Goal: Information Seeking & Learning: Get advice/opinions

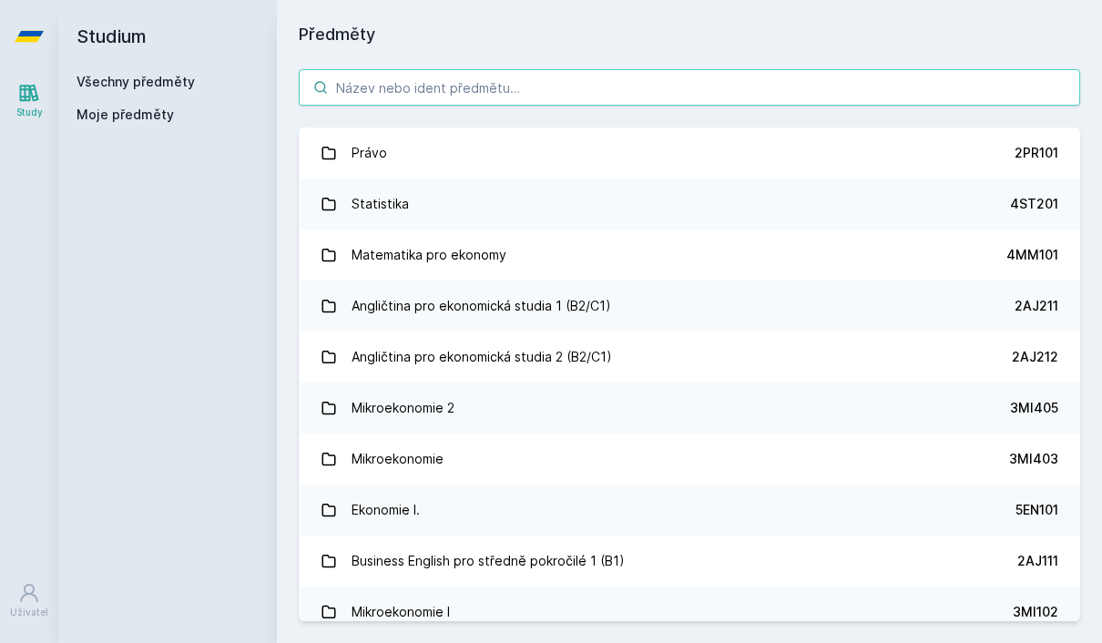
click at [506, 93] on input "search" at bounding box center [690, 87] width 782 height 36
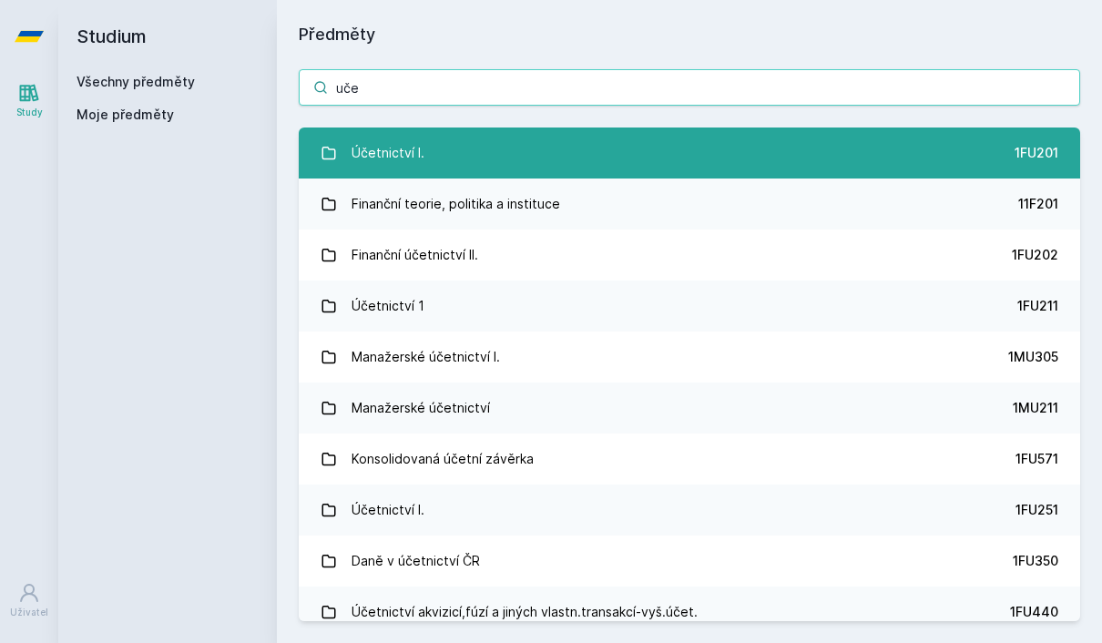
type input "uče"
click at [465, 152] on link "Účetnictví I. 1FU201" at bounding box center [690, 153] width 782 height 51
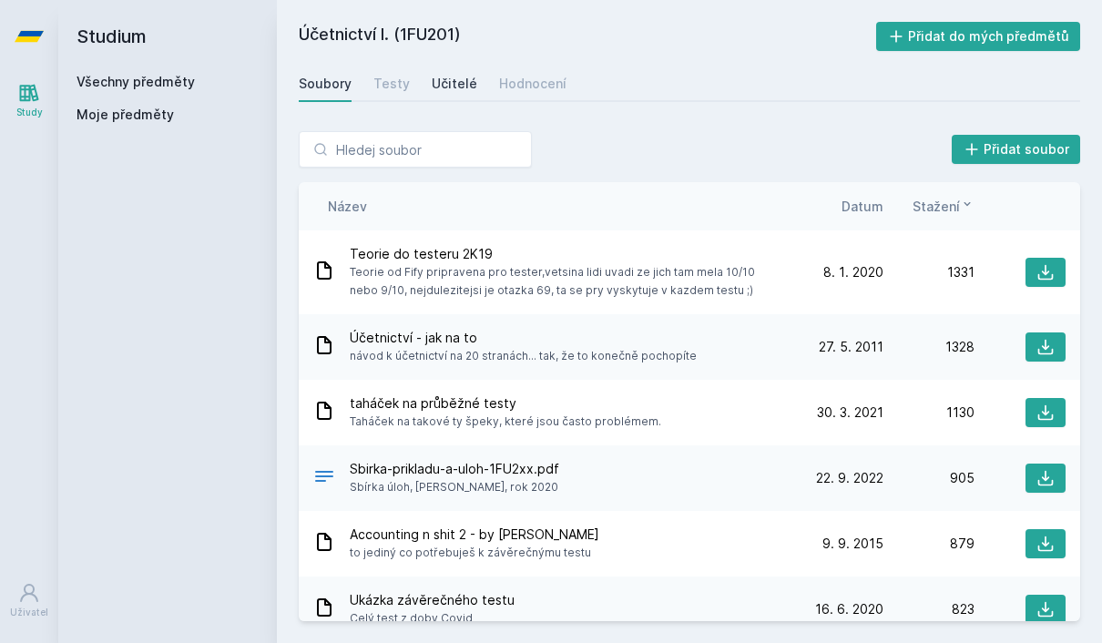
click at [450, 79] on div "Učitelé" at bounding box center [455, 84] width 46 height 18
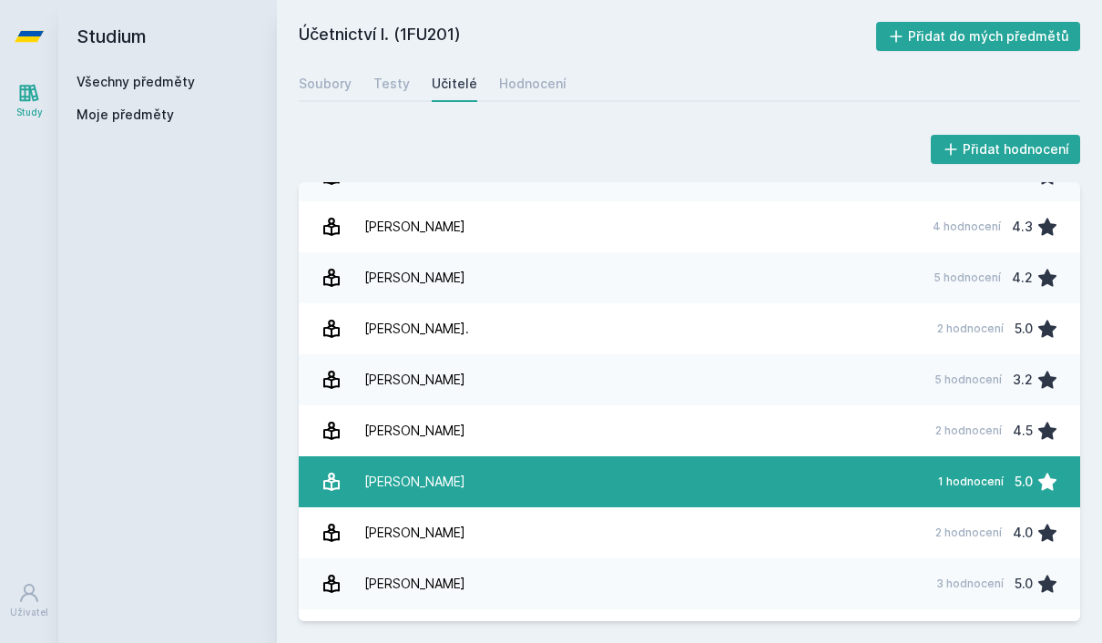
scroll to position [1191, 0]
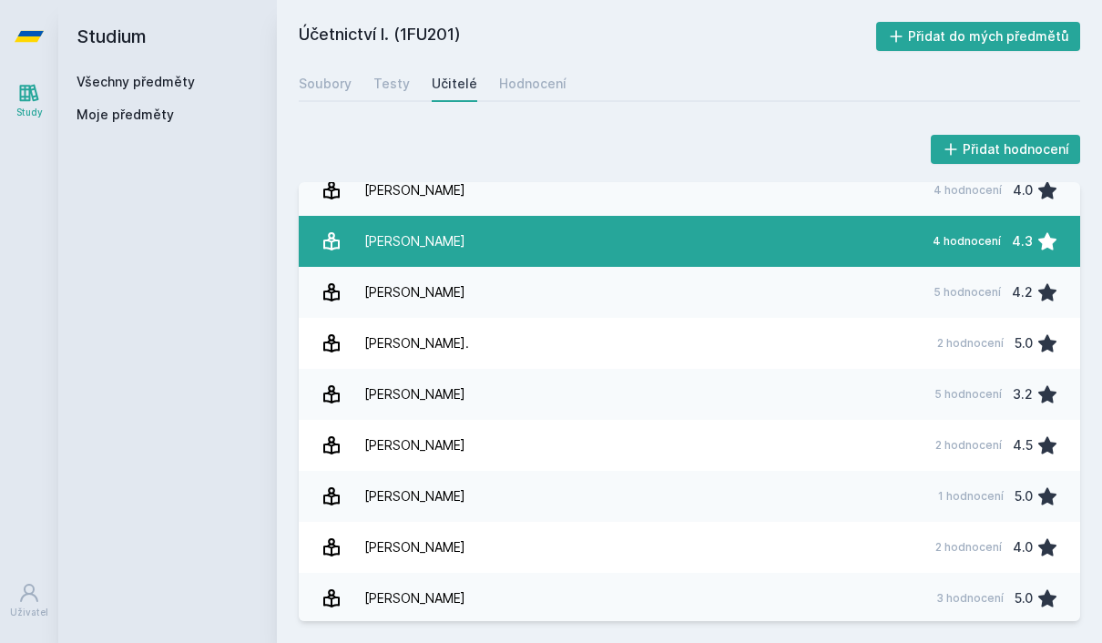
click at [638, 231] on link "[PERSON_NAME] 4 hodnocení 4.3" at bounding box center [690, 241] width 782 height 51
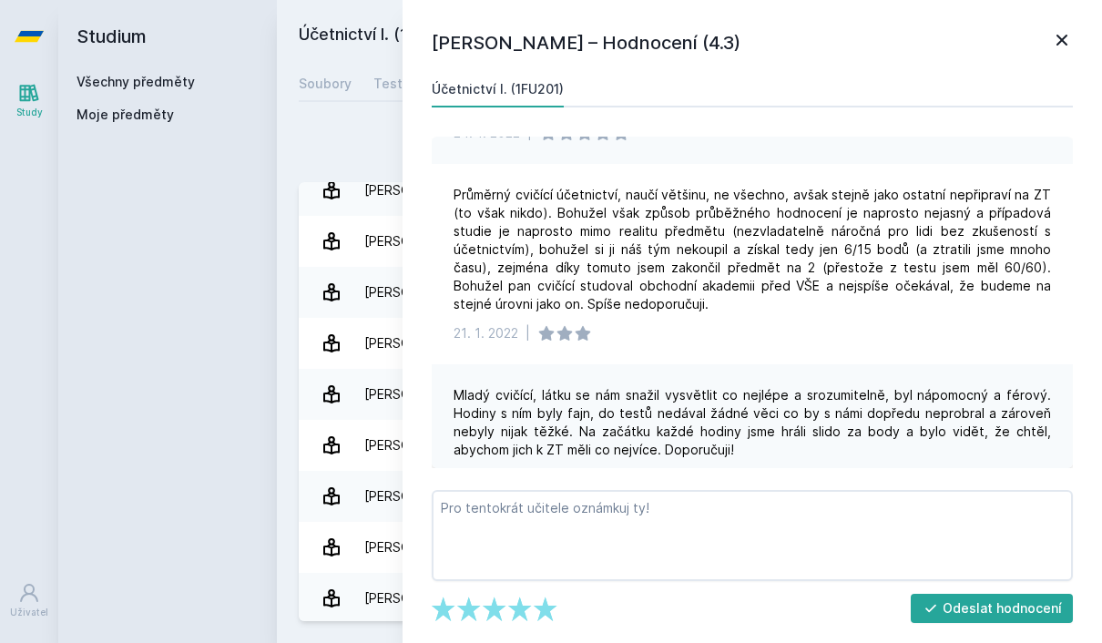
scroll to position [393, 0]
click at [1064, 39] on icon at bounding box center [1062, 40] width 11 height 11
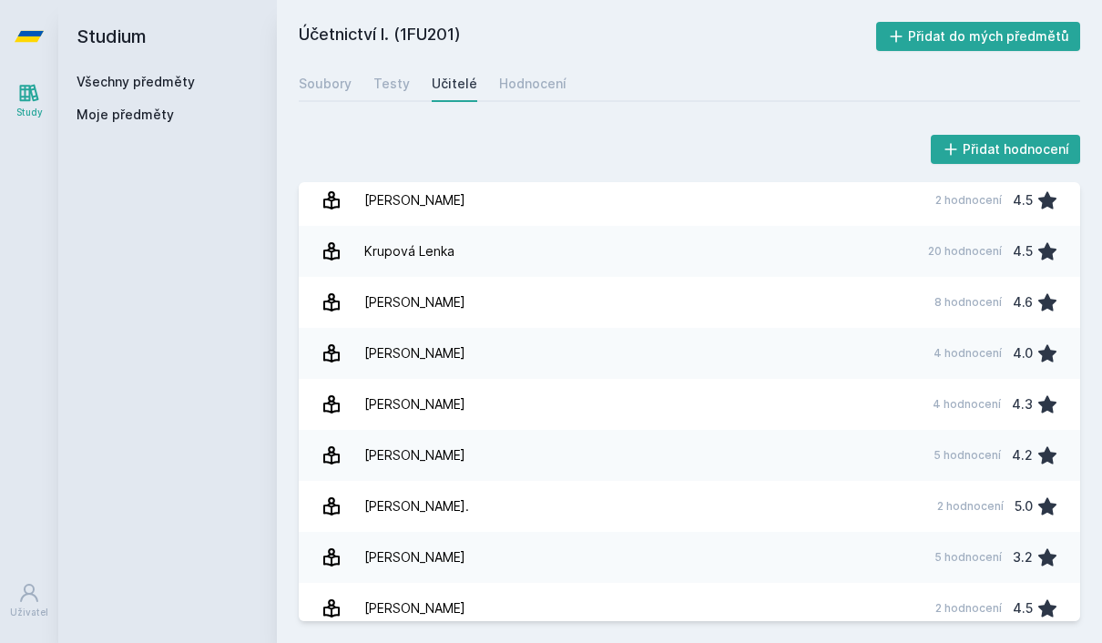
scroll to position [971, 0]
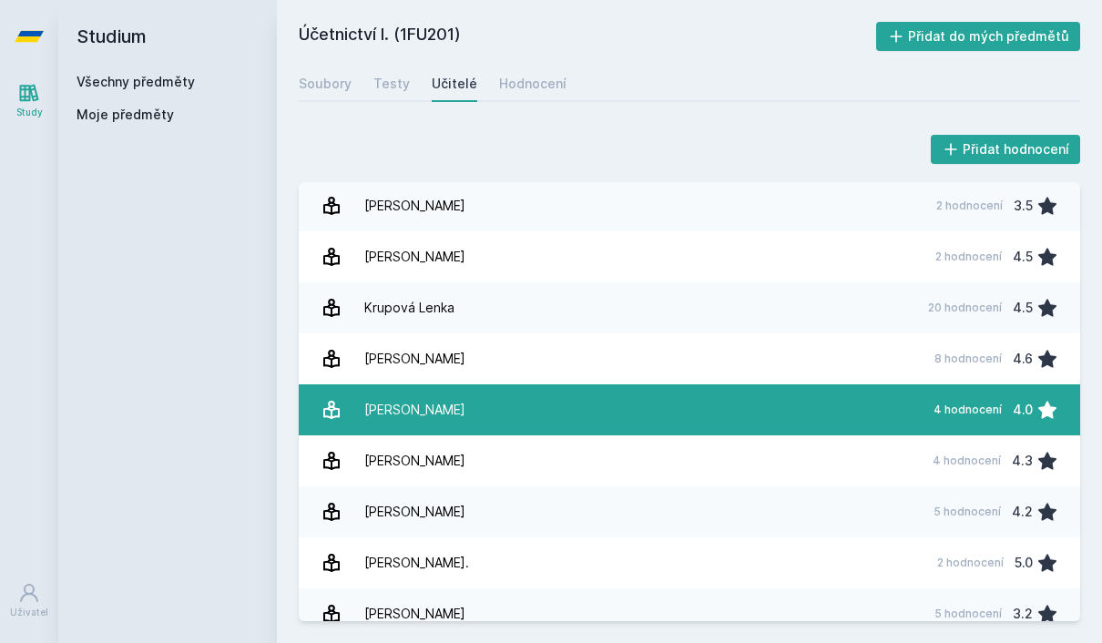
click at [588, 384] on link "[PERSON_NAME] 4 hodnocení 4.0" at bounding box center [690, 409] width 782 height 51
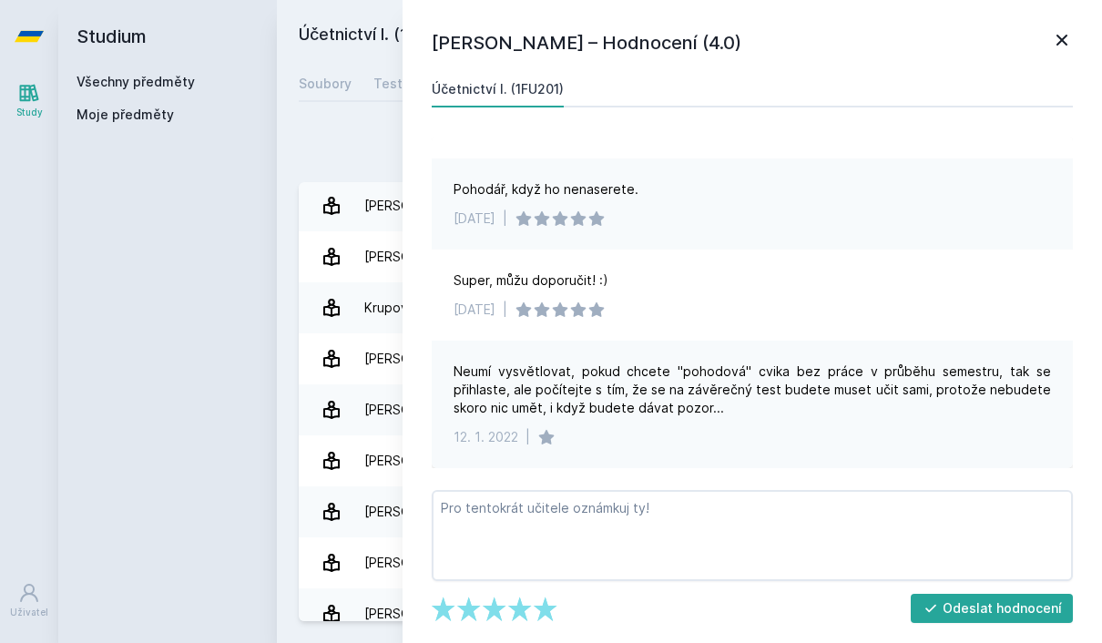
scroll to position [65, 0]
click at [1065, 42] on icon at bounding box center [1062, 40] width 11 height 11
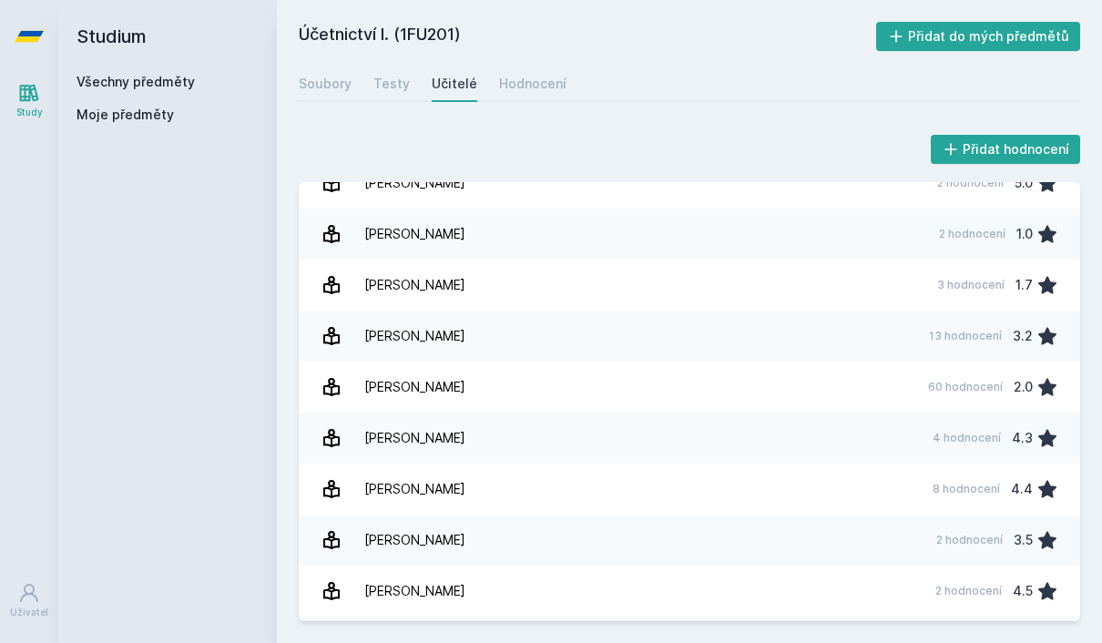
scroll to position [653, 0]
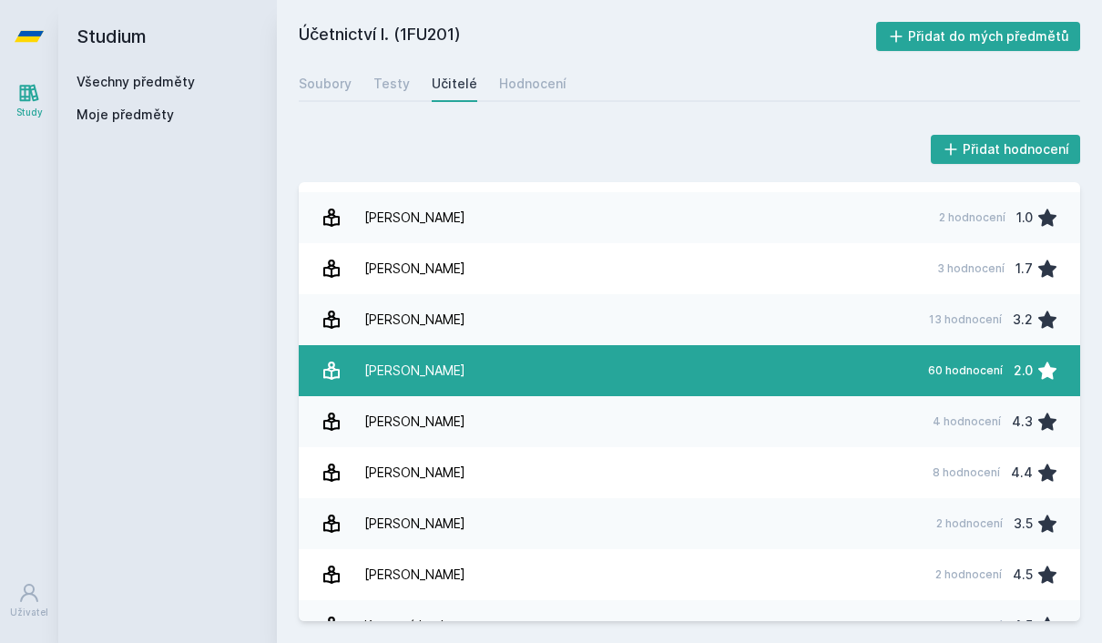
click at [614, 345] on link "[PERSON_NAME] 60 hodnocení 2.0" at bounding box center [690, 370] width 782 height 51
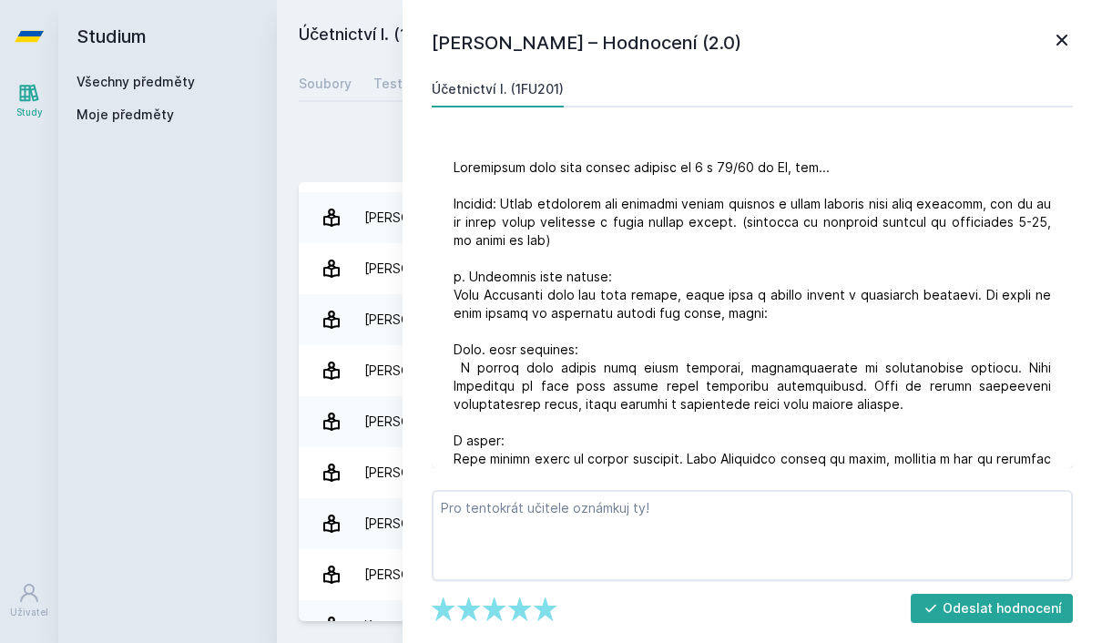
click at [1061, 46] on icon at bounding box center [1062, 40] width 22 height 22
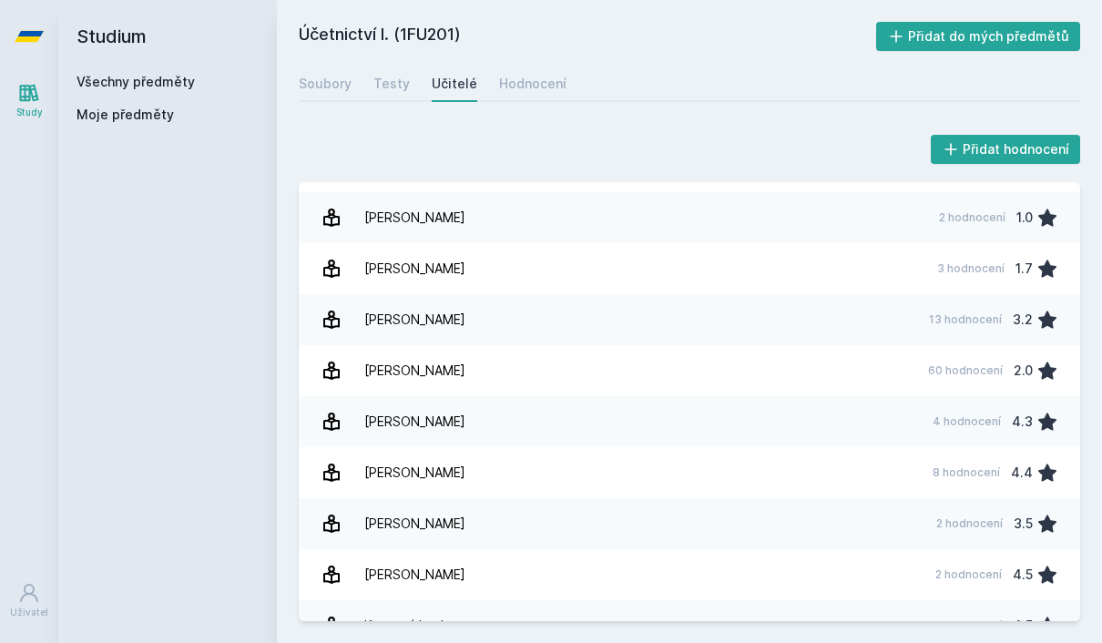
click at [118, 74] on link "Všechny předměty" at bounding box center [136, 81] width 118 height 15
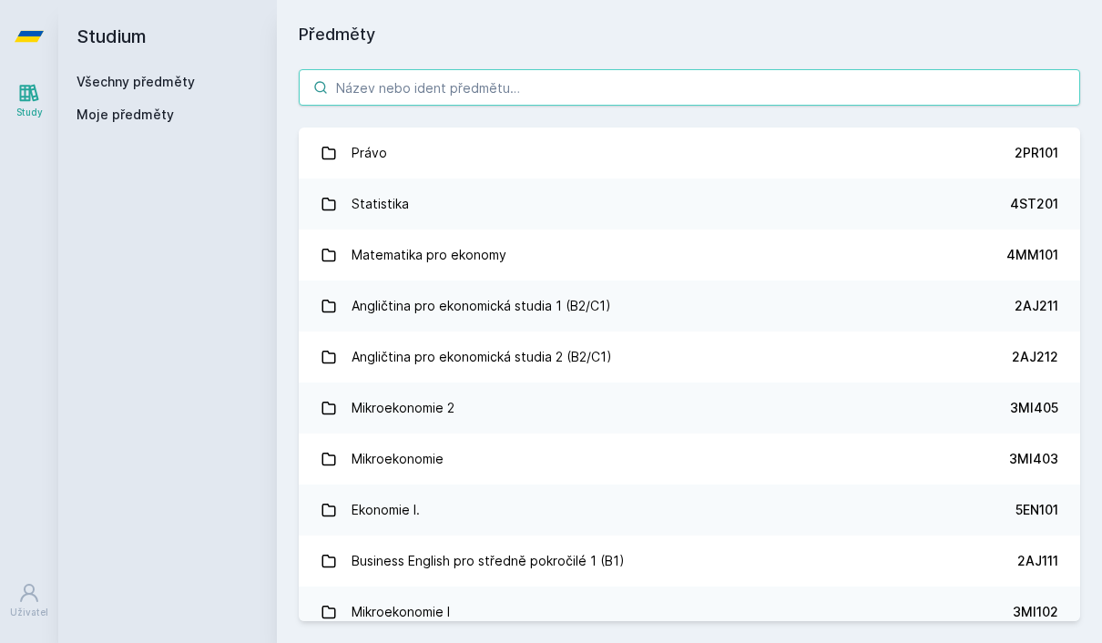
click at [368, 69] on input "search" at bounding box center [690, 87] width 782 height 36
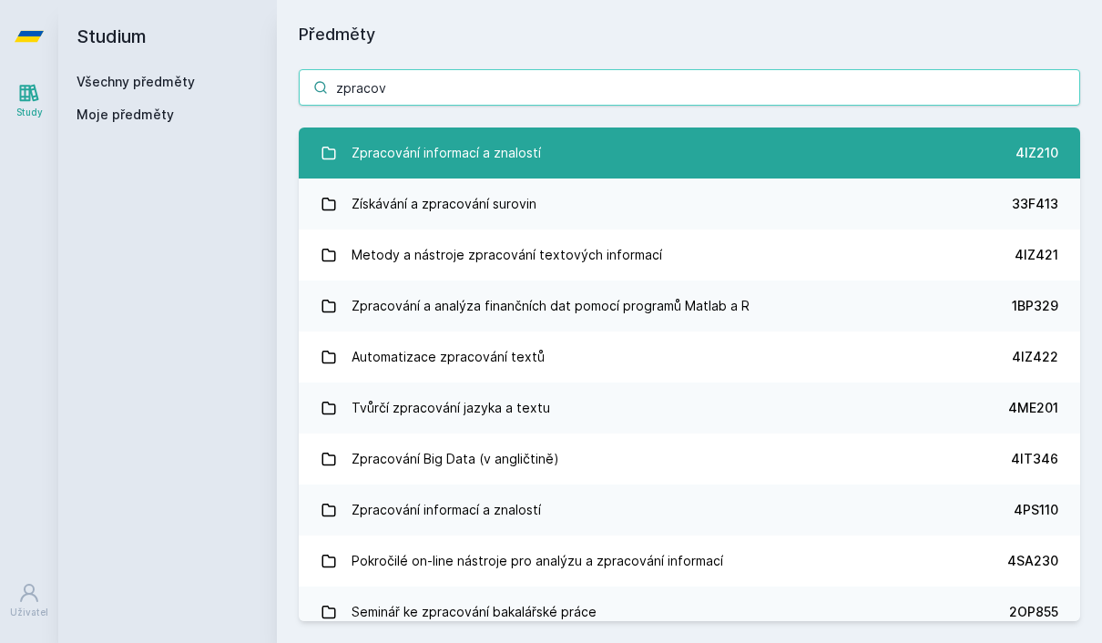
type input "zpracov"
click at [384, 135] on div "Zpracování informací a znalostí" at bounding box center [447, 153] width 190 height 36
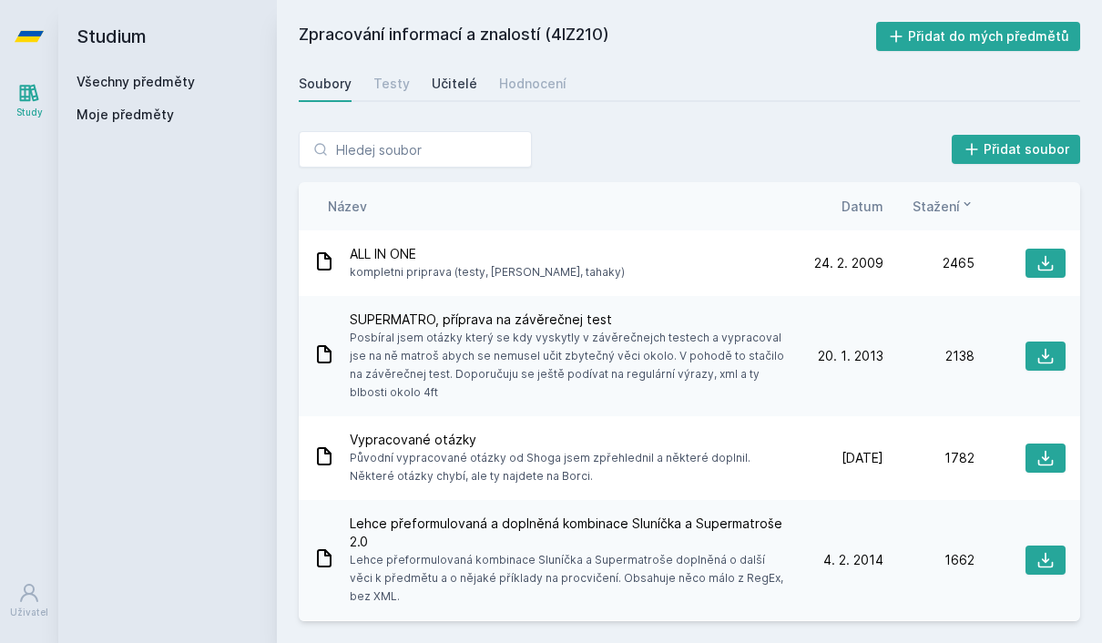
click at [464, 66] on link "Učitelé" at bounding box center [455, 84] width 46 height 36
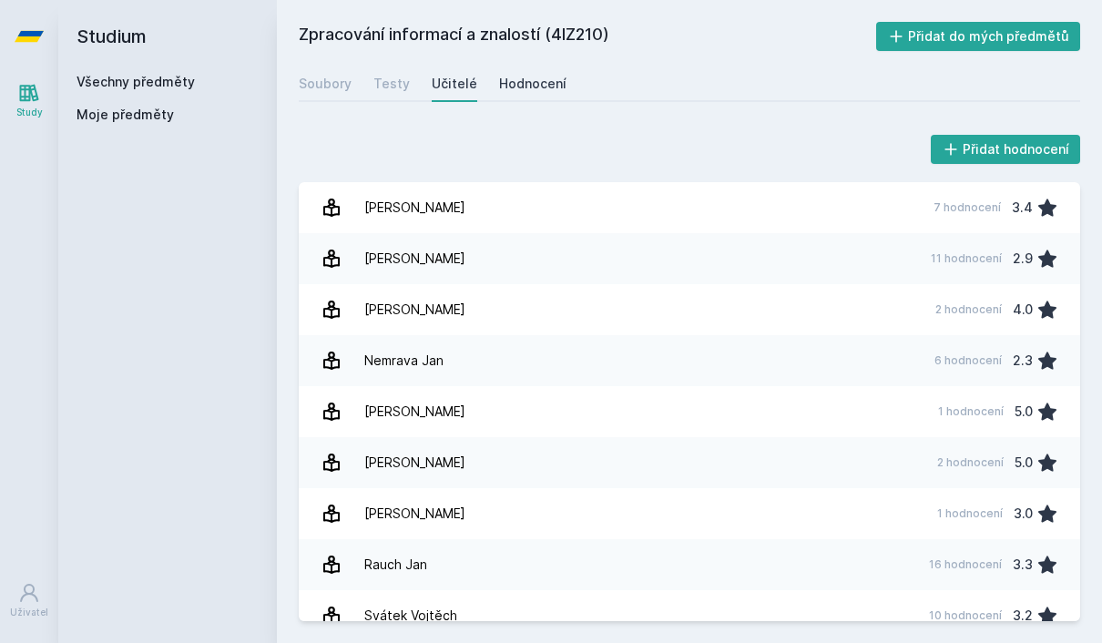
click at [523, 75] on div "Hodnocení" at bounding box center [532, 84] width 67 height 18
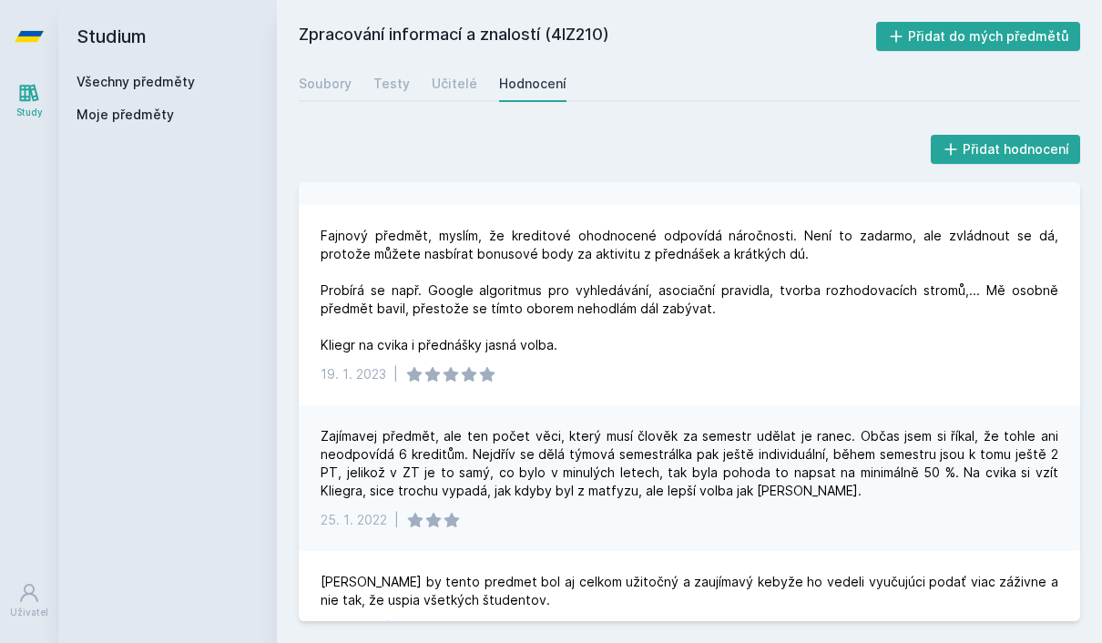
click at [218, 81] on div "Všechny předměty" at bounding box center [168, 82] width 182 height 18
click at [208, 80] on div "Všechny předměty" at bounding box center [168, 82] width 182 height 18
click at [189, 80] on link "Všechny předměty" at bounding box center [136, 81] width 118 height 15
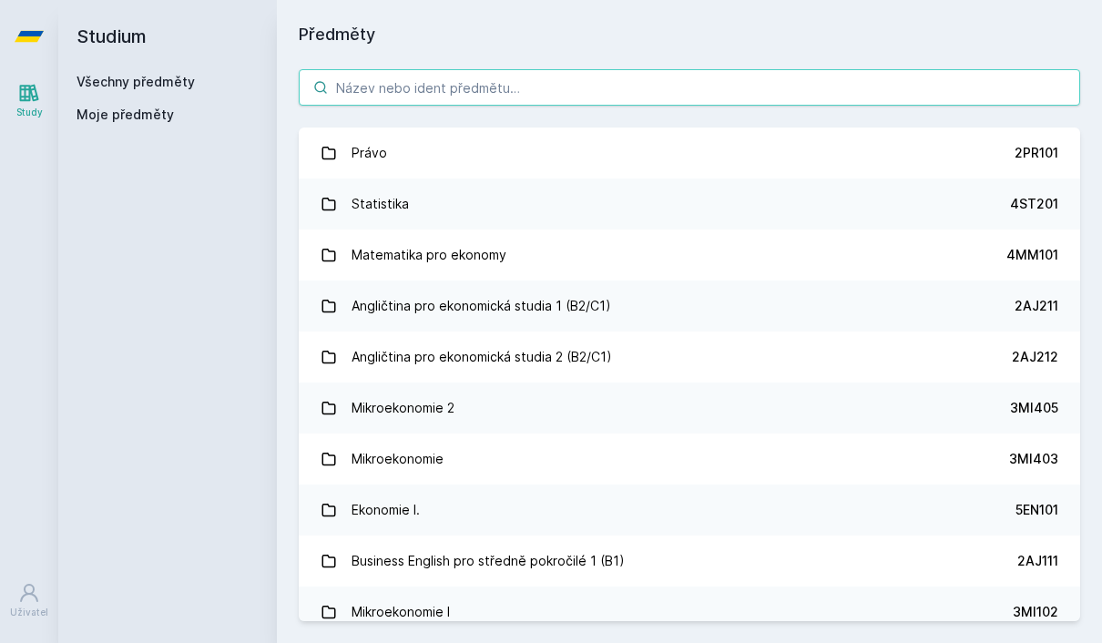
click at [386, 94] on input "search" at bounding box center [690, 87] width 782 height 36
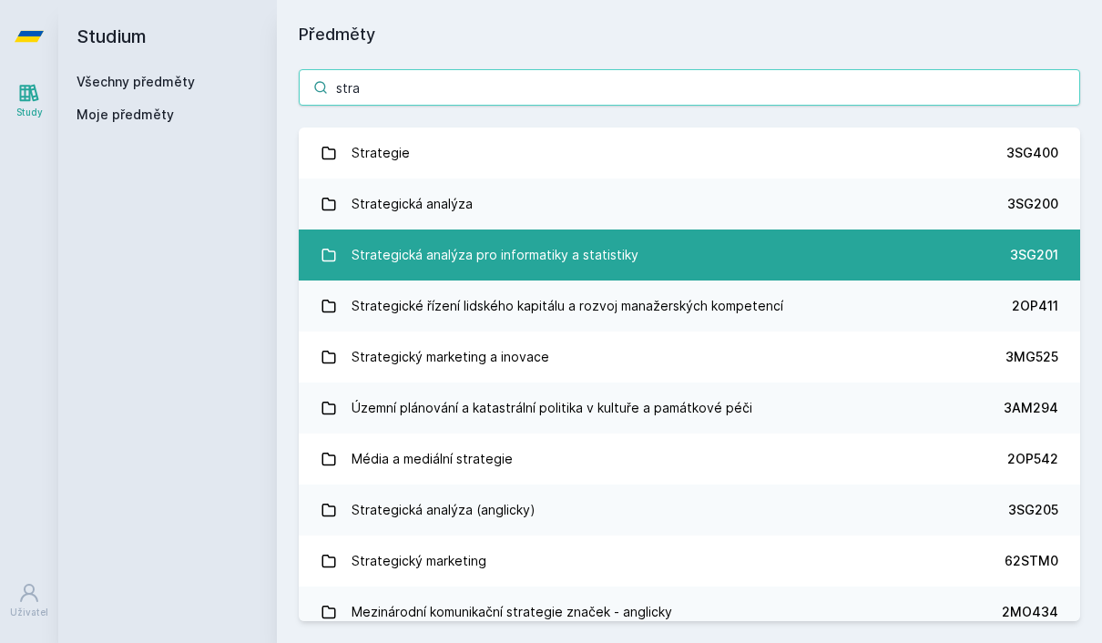
type input "stra"
click at [410, 271] on div "Strategická analýza pro informatiky a statistiky" at bounding box center [495, 255] width 287 height 36
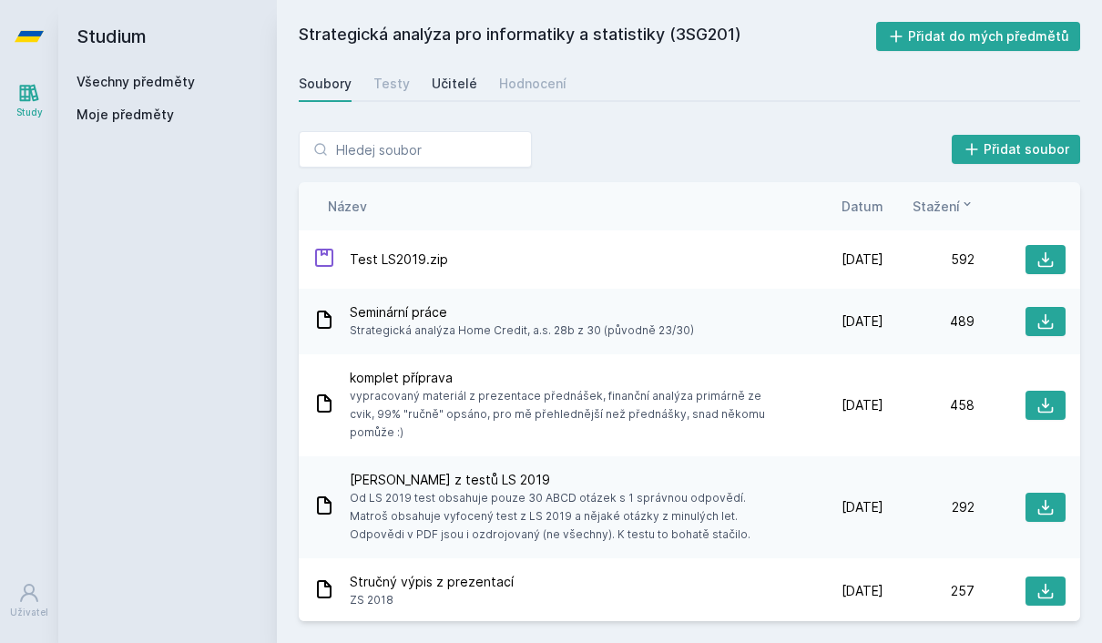
click at [455, 78] on div "Učitelé" at bounding box center [455, 84] width 46 height 18
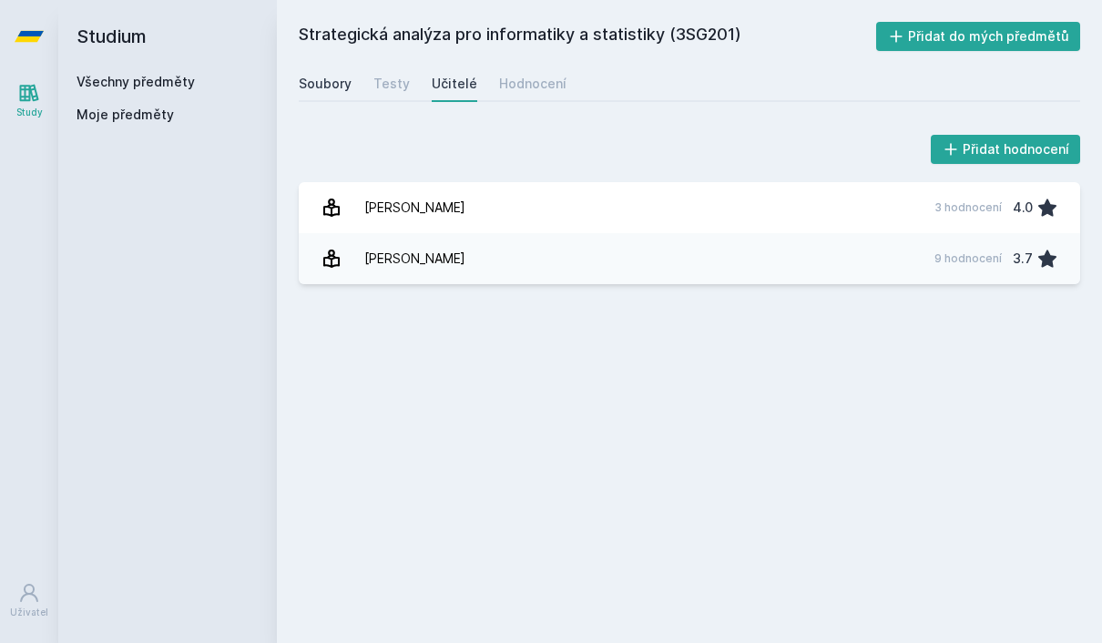
click at [312, 86] on div "Soubory" at bounding box center [325, 84] width 53 height 18
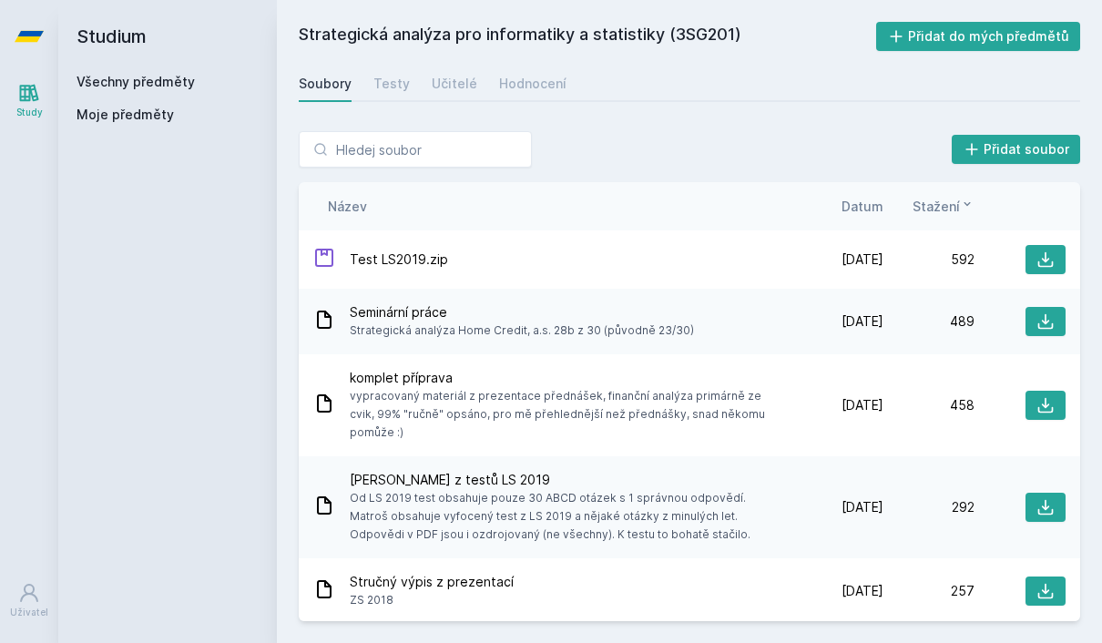
click at [116, 82] on link "Všechny předměty" at bounding box center [136, 81] width 118 height 15
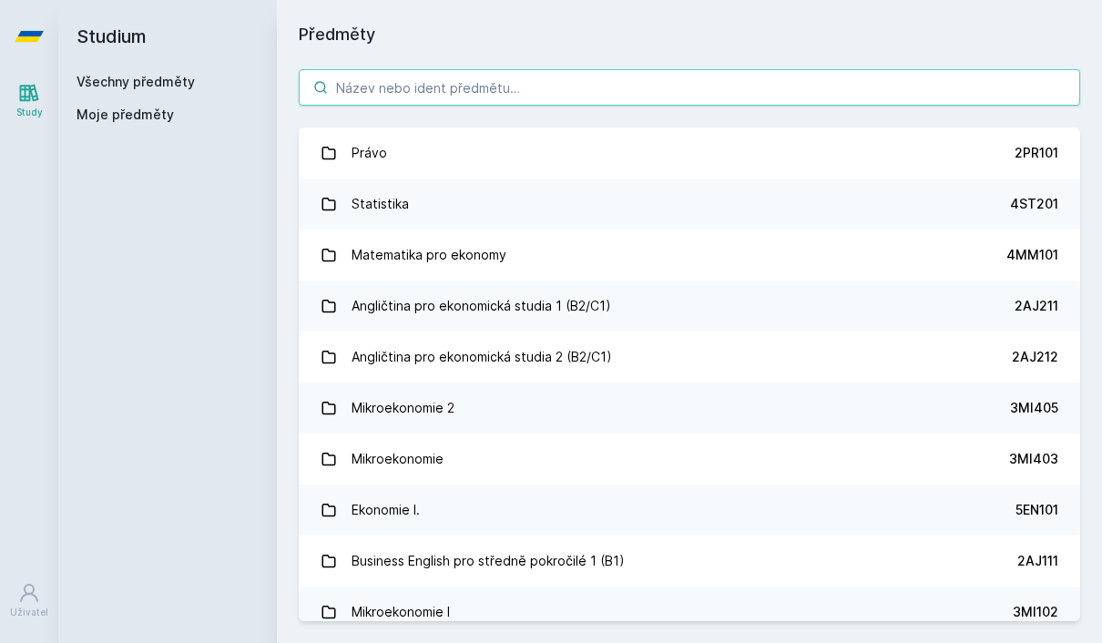
click at [370, 97] on input "search" at bounding box center [690, 87] width 782 height 36
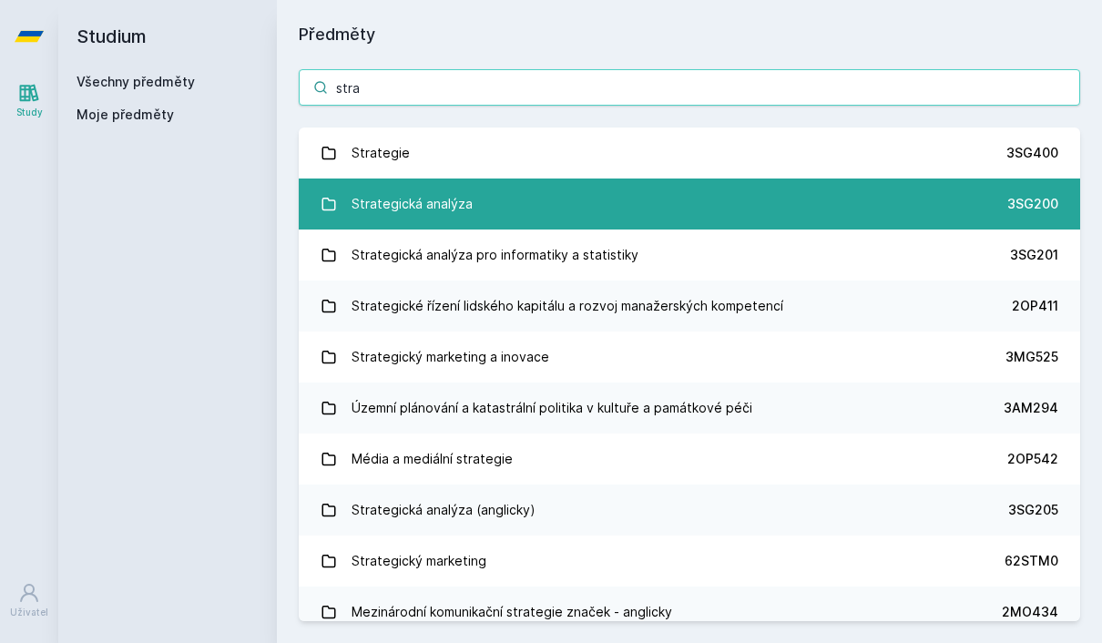
type input "stra"
click at [376, 202] on div "Strategická analýza" at bounding box center [412, 204] width 121 height 36
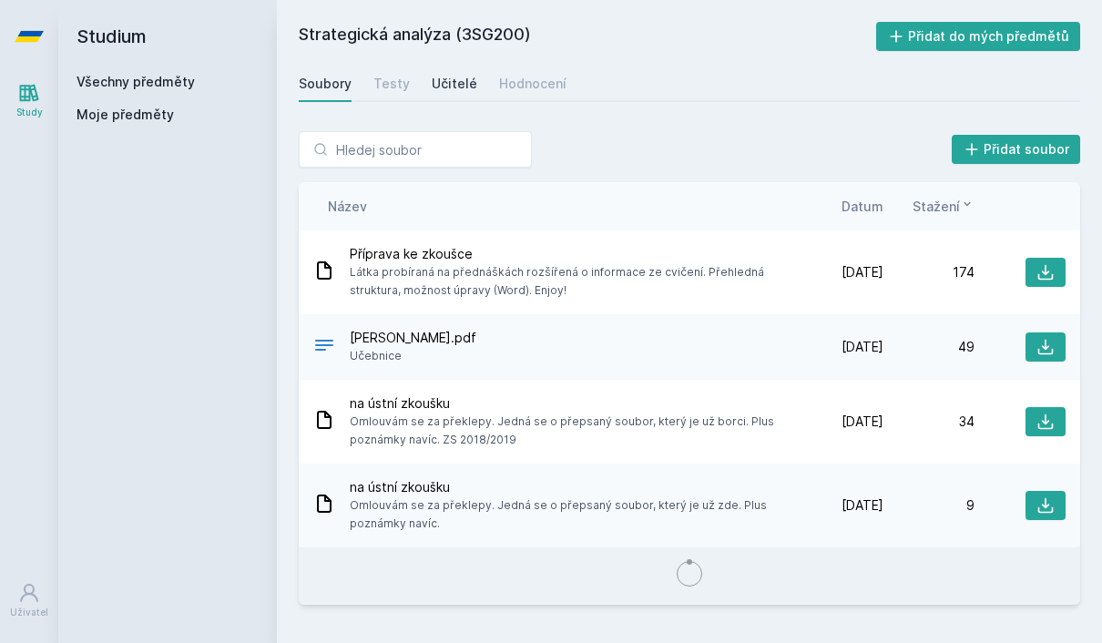
click at [445, 79] on div "Učitelé" at bounding box center [455, 84] width 46 height 18
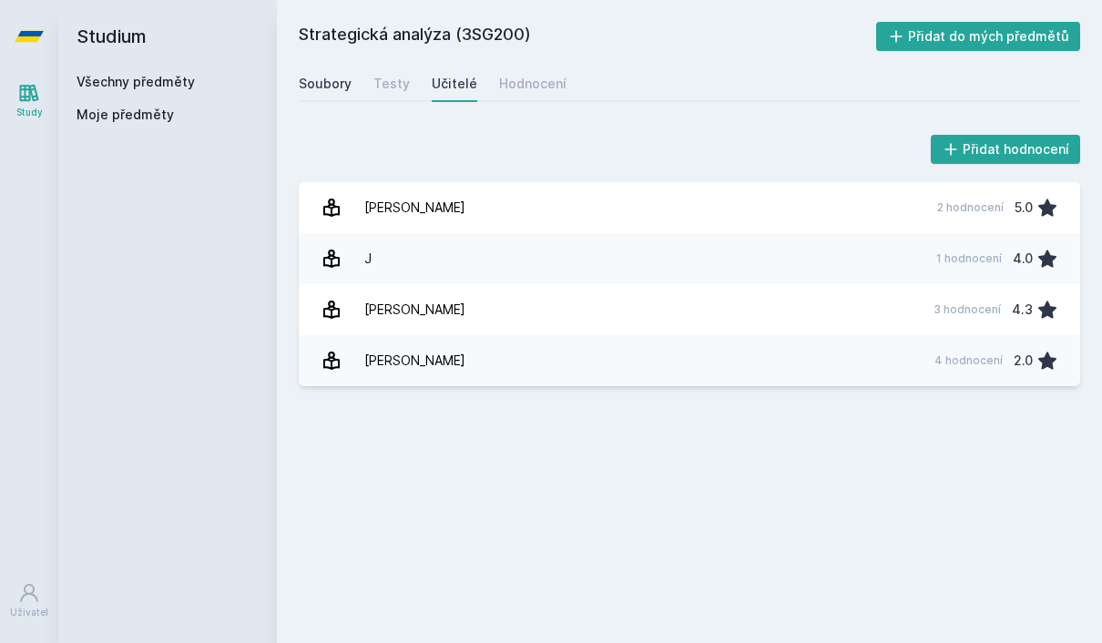
click at [326, 82] on div "Soubory" at bounding box center [325, 84] width 53 height 18
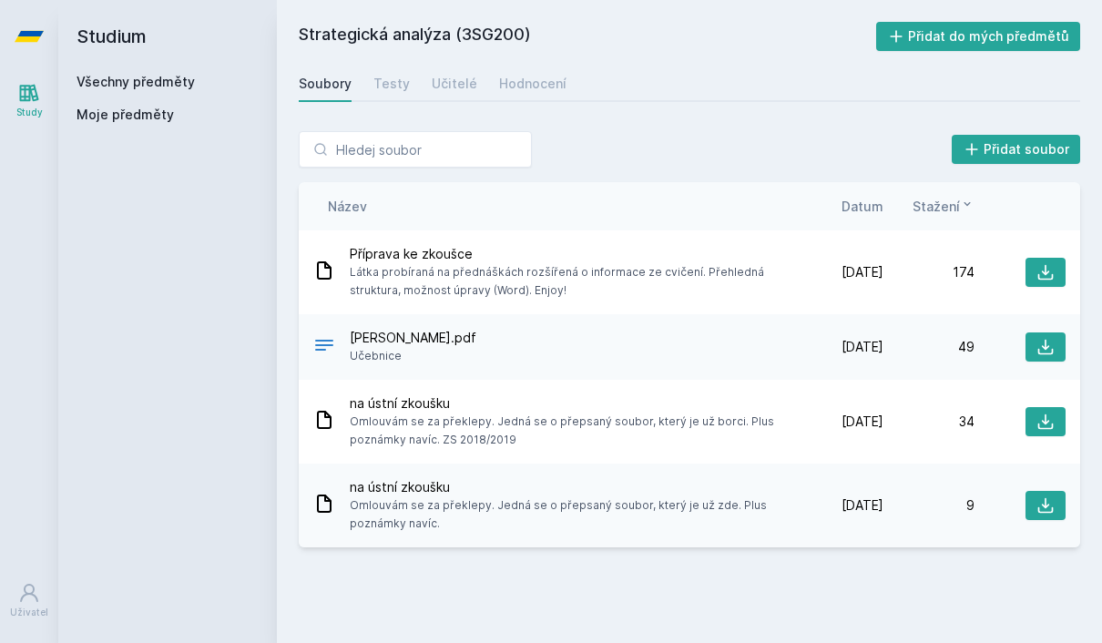
click at [112, 78] on link "Všechny předměty" at bounding box center [136, 81] width 118 height 15
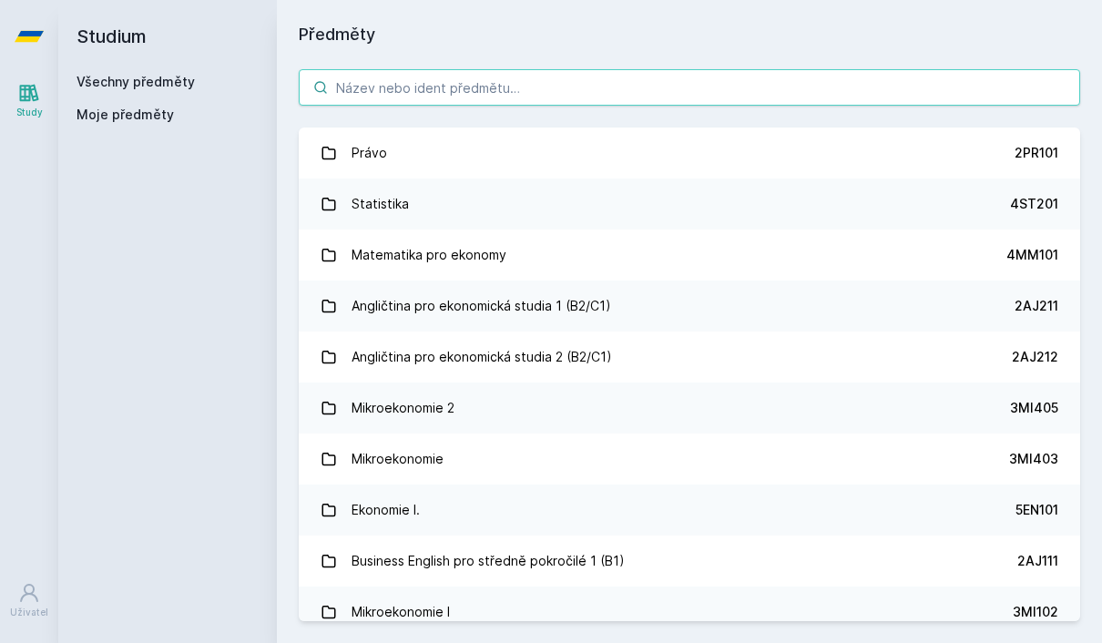
click at [381, 97] on input "search" at bounding box center [690, 87] width 782 height 36
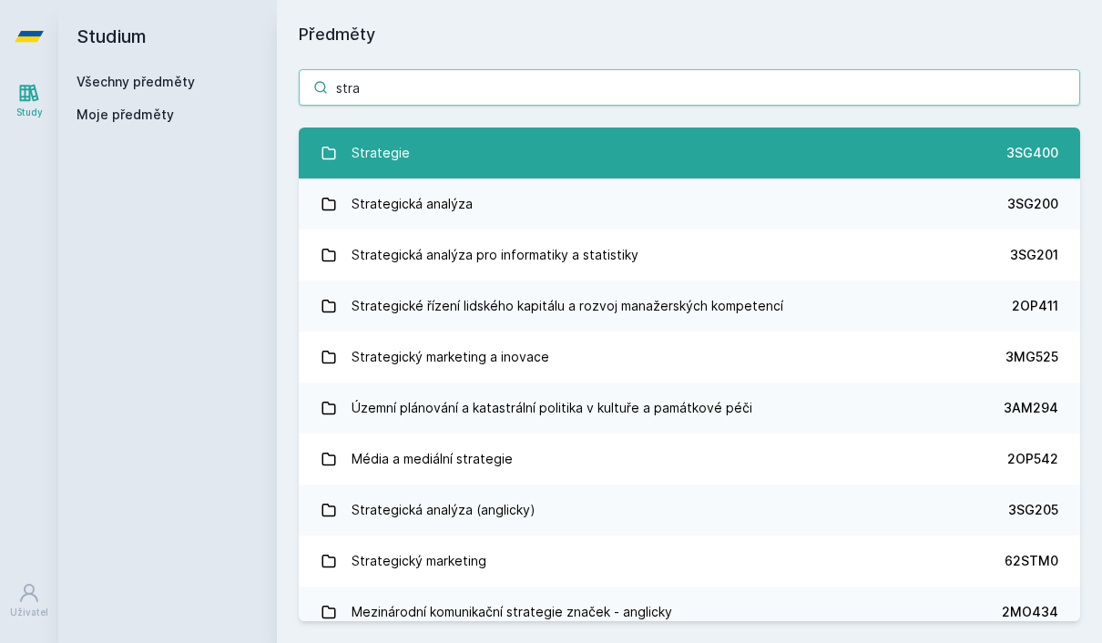
type input "stra"
click at [400, 167] on div "Strategie" at bounding box center [381, 153] width 58 height 36
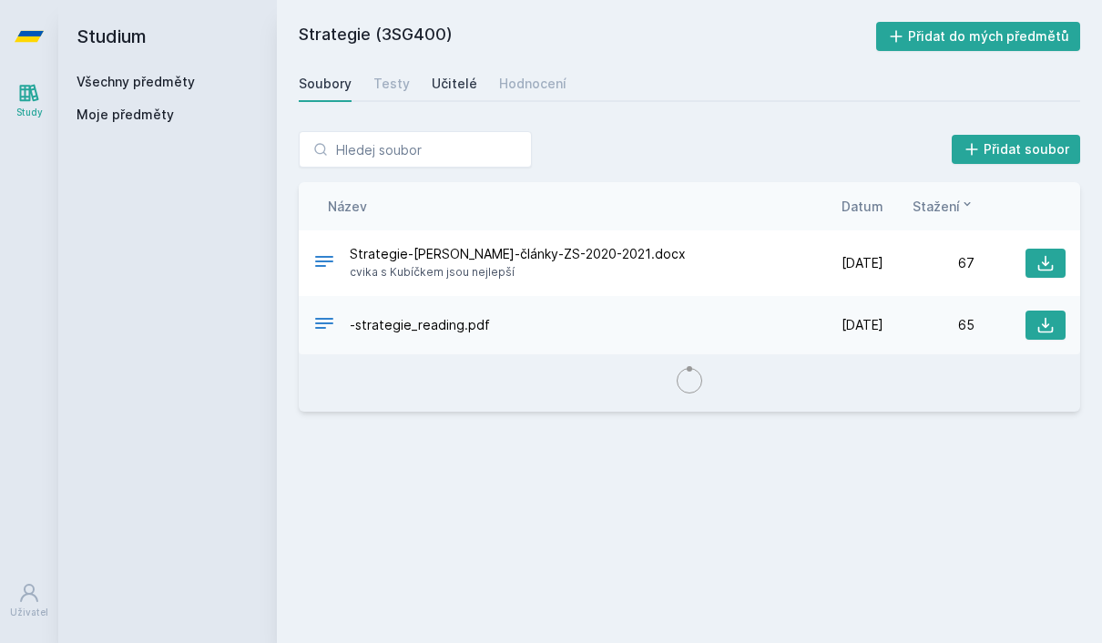
click at [463, 73] on link "Učitelé" at bounding box center [455, 84] width 46 height 36
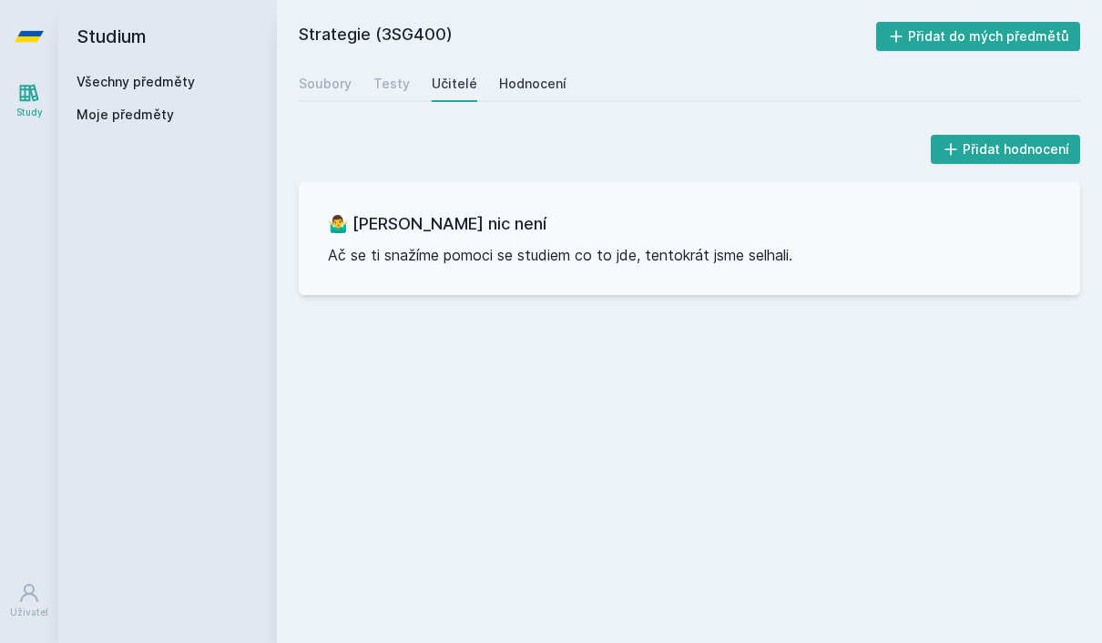
click at [526, 88] on div "Hodnocení" at bounding box center [532, 84] width 67 height 18
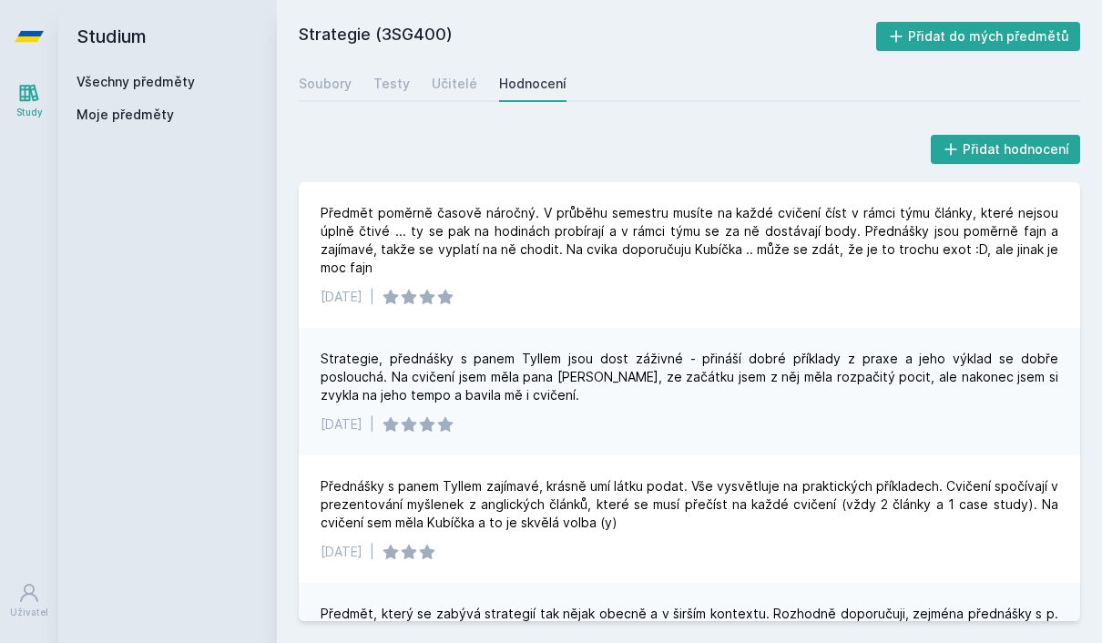
click at [102, 83] on link "Všechny předměty" at bounding box center [136, 81] width 118 height 15
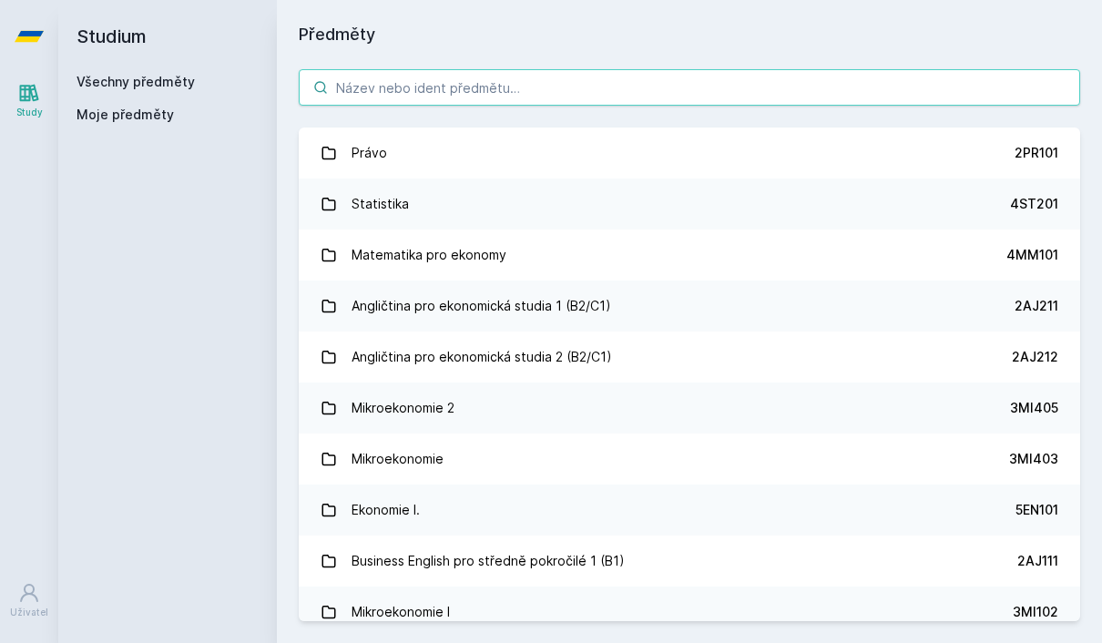
click at [567, 95] on input "search" at bounding box center [690, 87] width 782 height 36
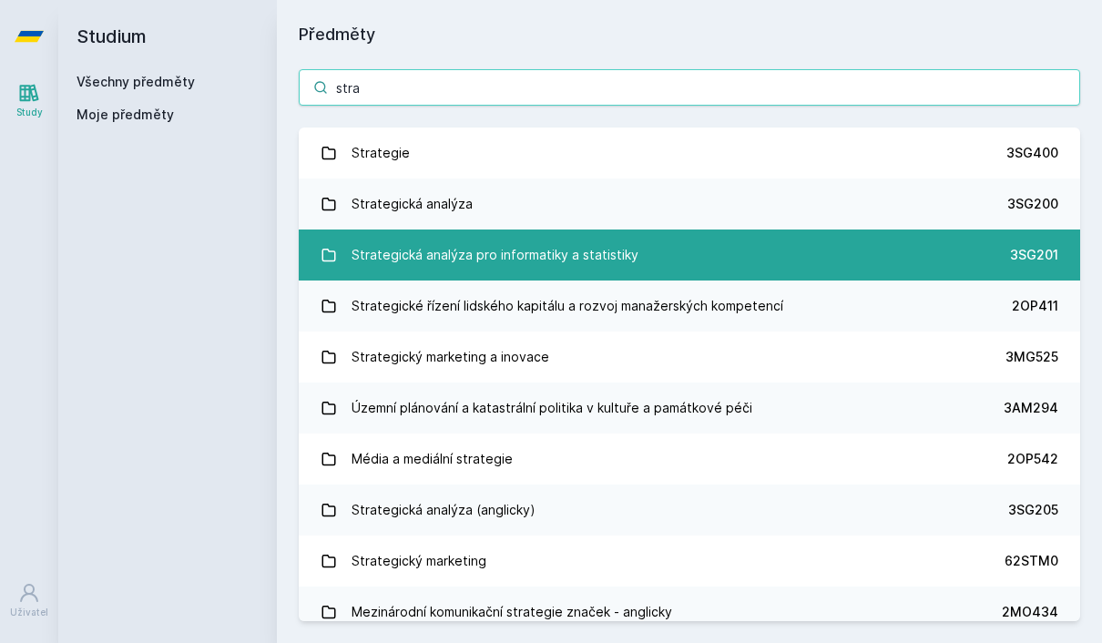
type input "stra"
click at [626, 244] on div "Strategická analýza pro informatiky a statistiky" at bounding box center [495, 255] width 287 height 36
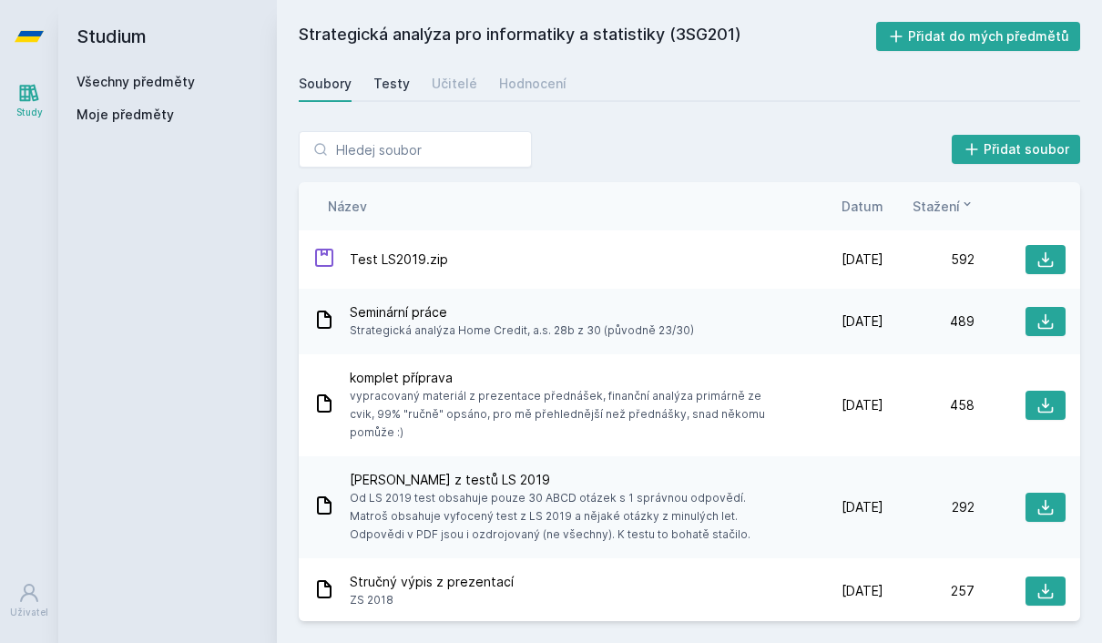
click at [397, 84] on div "Testy" at bounding box center [392, 84] width 36 height 18
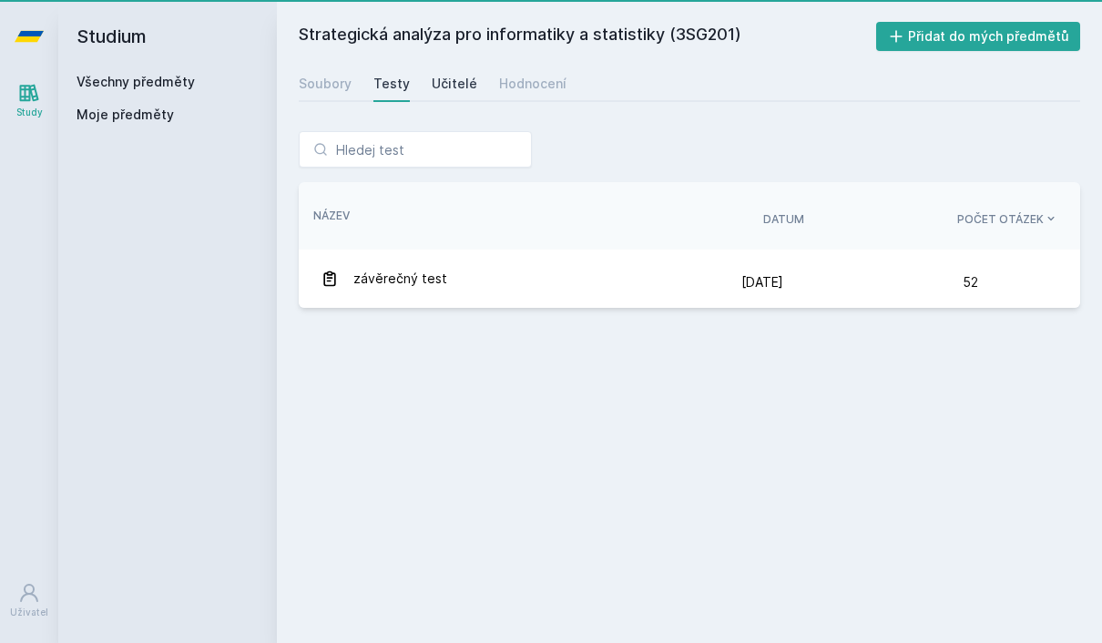
click at [445, 84] on div "Učitelé" at bounding box center [455, 84] width 46 height 18
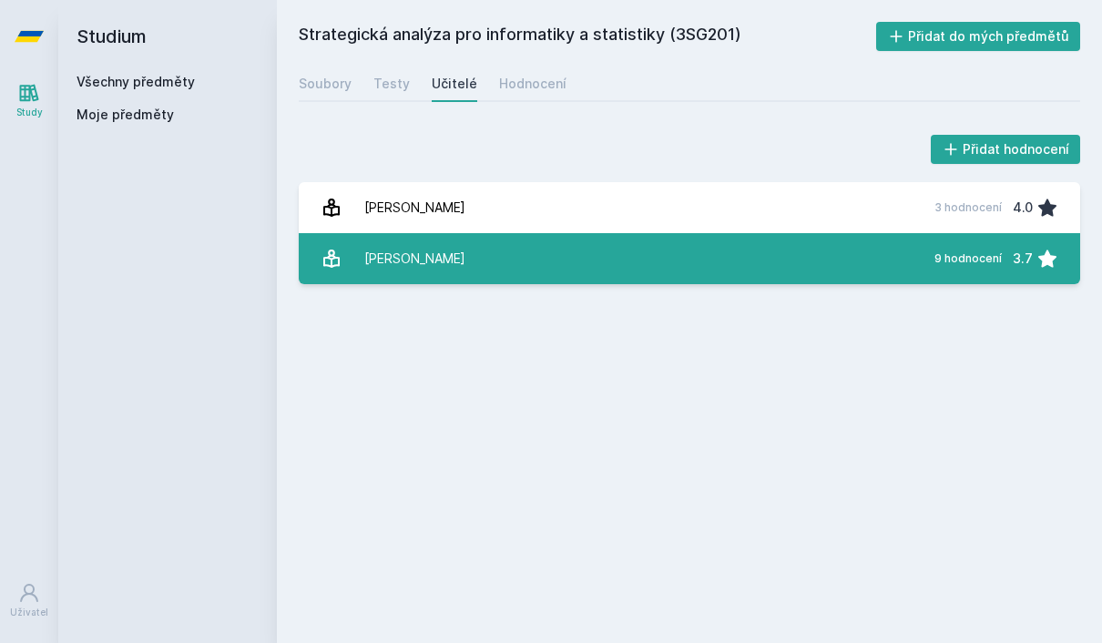
click at [523, 254] on link "[PERSON_NAME] 9 hodnocení 3.7" at bounding box center [690, 258] width 782 height 51
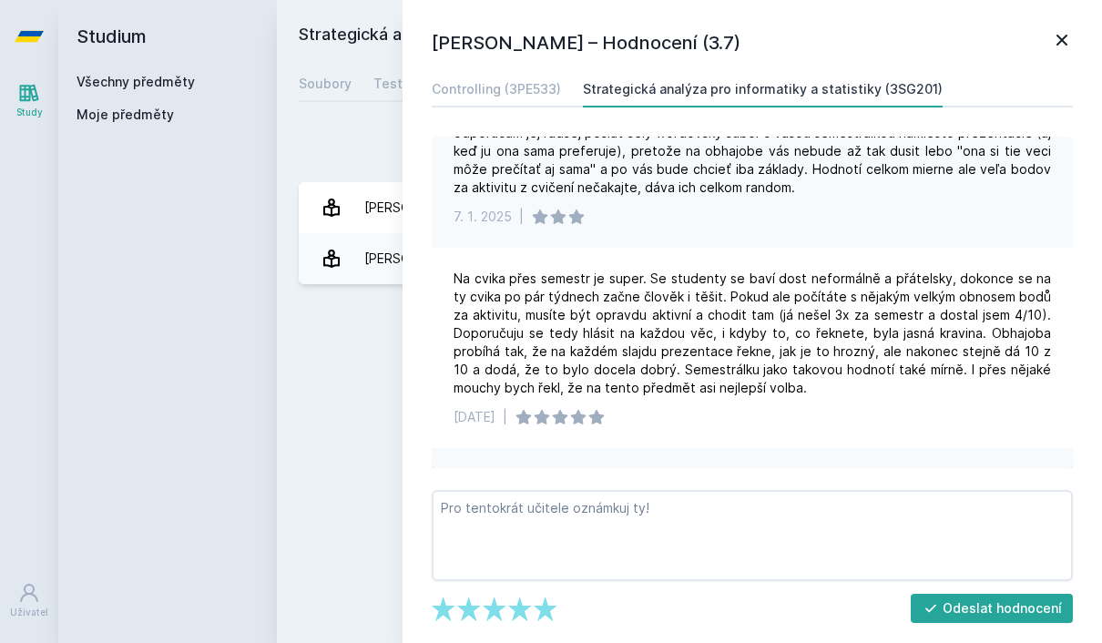
scroll to position [291, 0]
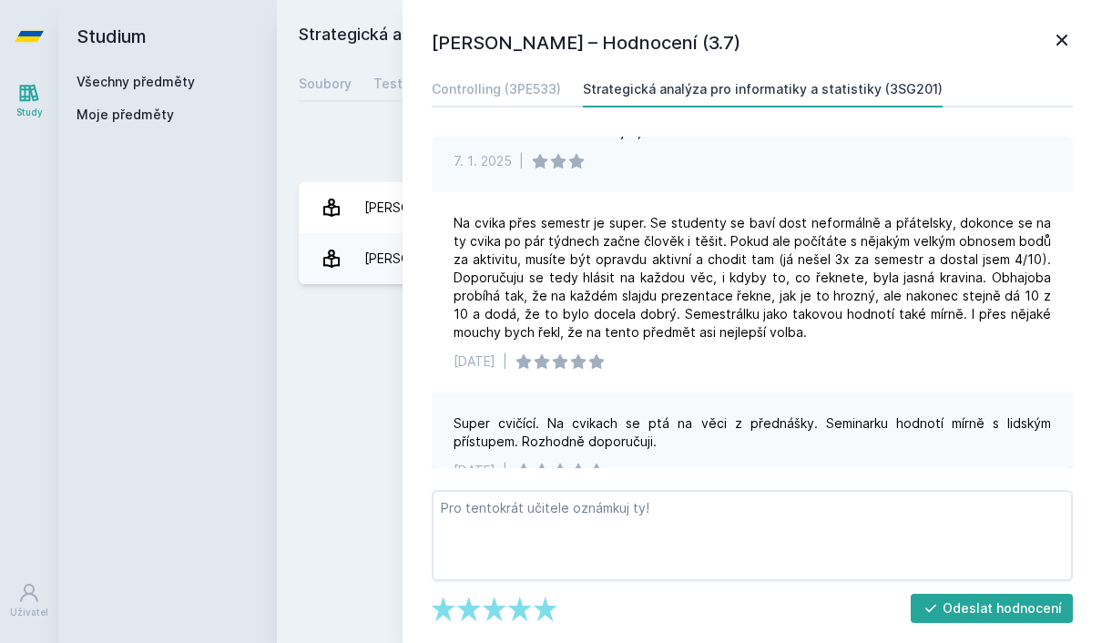
click at [1067, 38] on icon at bounding box center [1062, 40] width 22 height 22
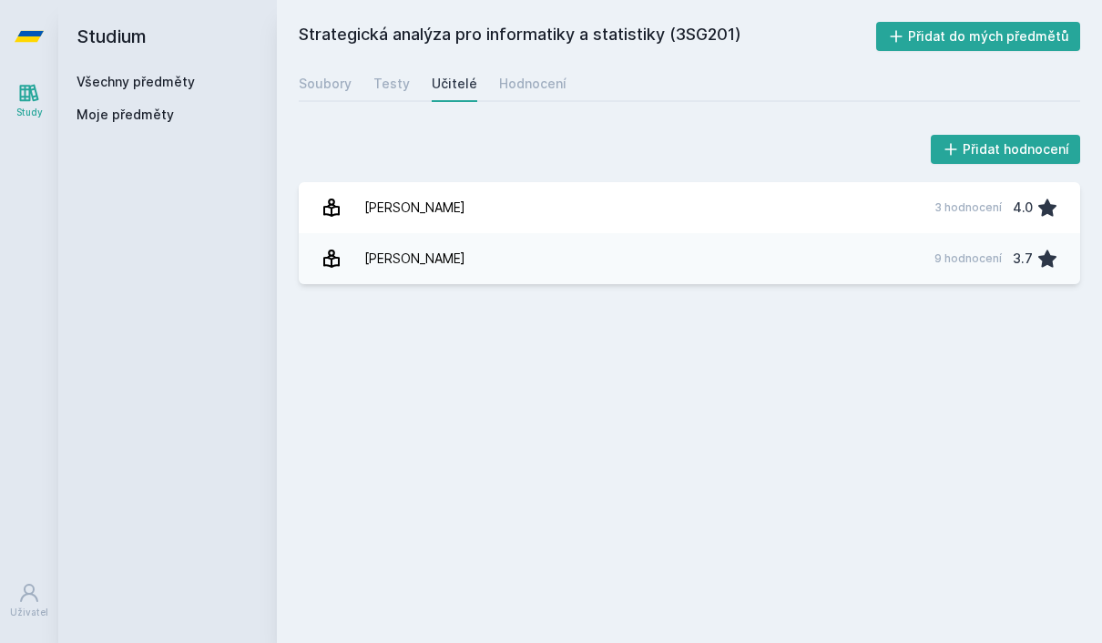
scroll to position [65, 0]
click at [165, 73] on div "Všechny předměty" at bounding box center [168, 82] width 182 height 18
